Goal: Find contact information: Find contact information

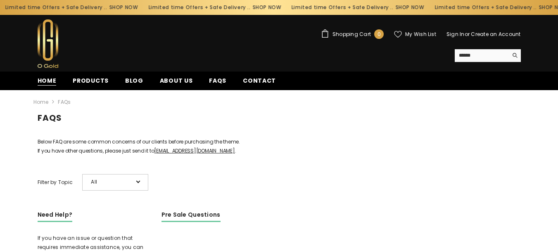
click at [48, 81] on span "Home" at bounding box center [47, 80] width 19 height 9
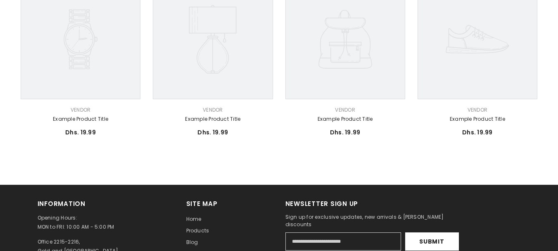
scroll to position [578, 0]
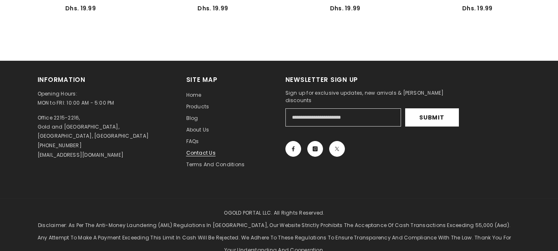
click at [200, 152] on span "Contact us" at bounding box center [200, 152] width 29 height 7
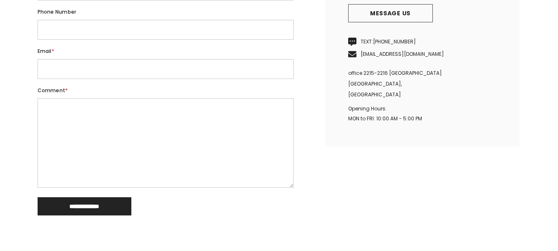
scroll to position [206, 0]
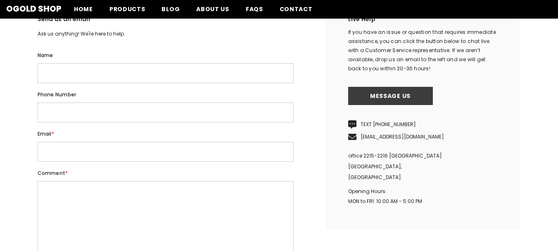
click at [391, 105] on link "Message us" at bounding box center [390, 96] width 85 height 18
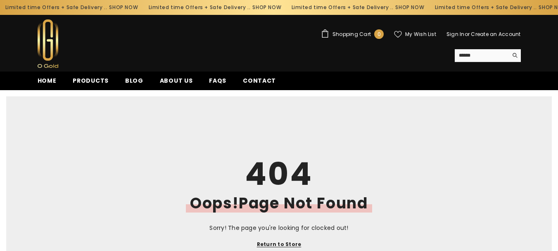
scroll to position [83, 0]
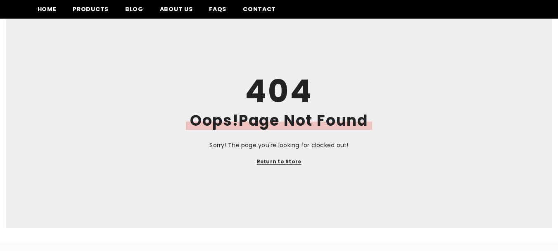
click at [284, 162] on link "Return to Store" at bounding box center [279, 161] width 45 height 9
